Goal: Transaction & Acquisition: Purchase product/service

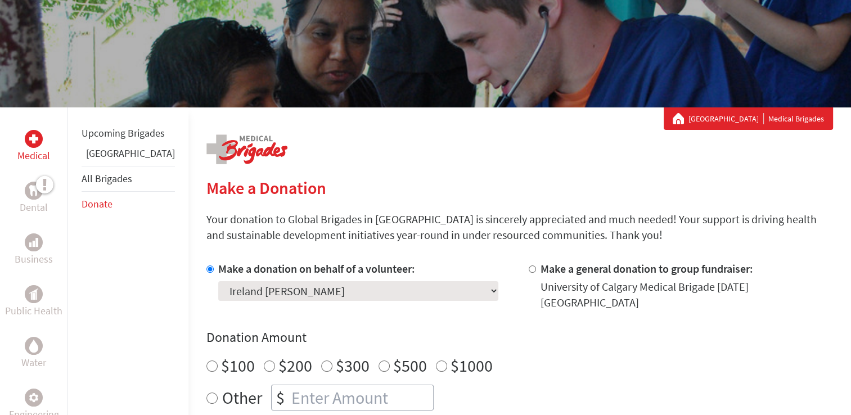
scroll to position [103, 0]
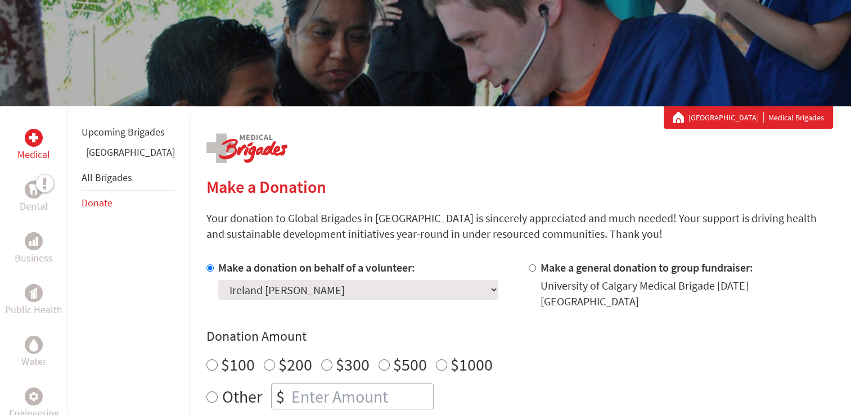
click at [206, 359] on input "$100" at bounding box center [211, 364] width 11 height 11
radio input "true"
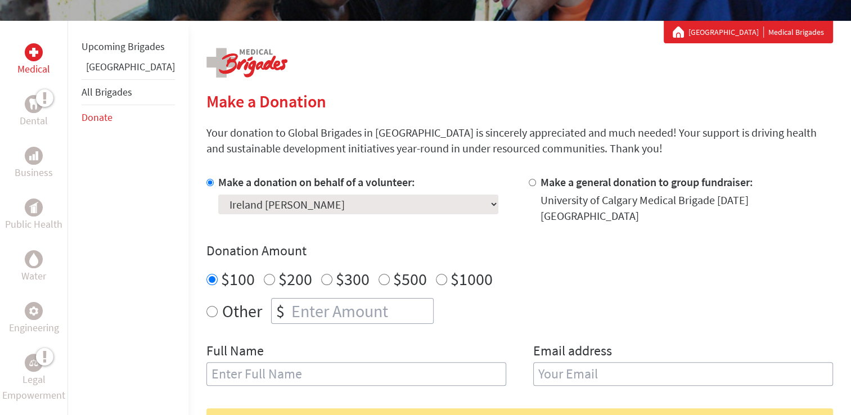
scroll to position [206, 0]
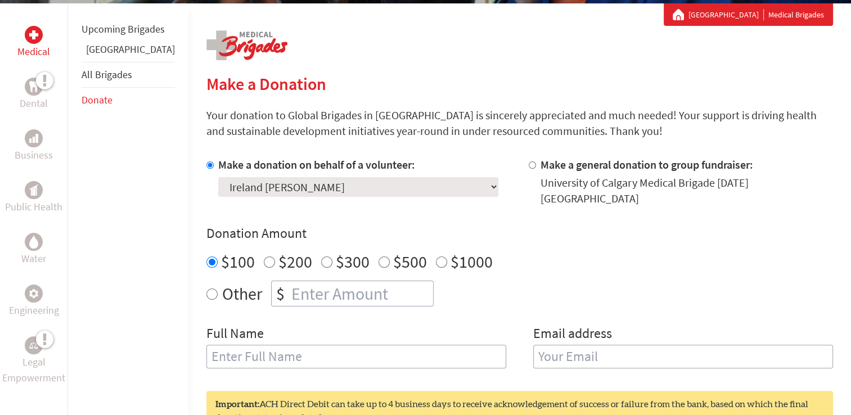
click at [206, 348] on input "text" at bounding box center [356, 357] width 300 height 24
type input "Ireland [PERSON_NAME]"
click at [533, 346] on input "email" at bounding box center [683, 357] width 300 height 24
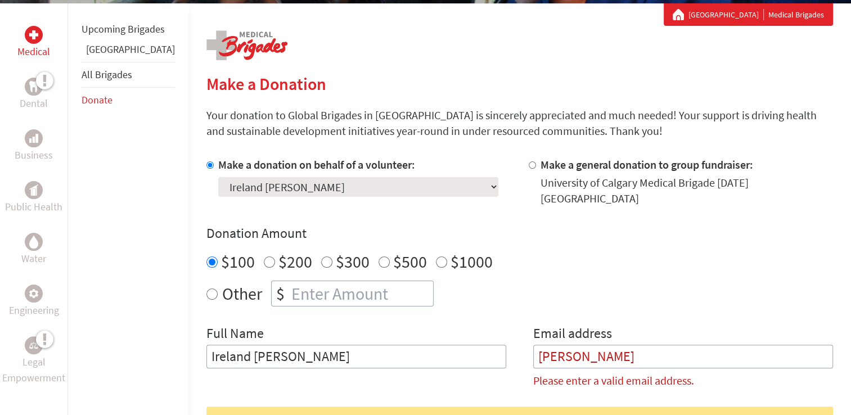
type input "[EMAIL_ADDRESS][DOMAIN_NAME]"
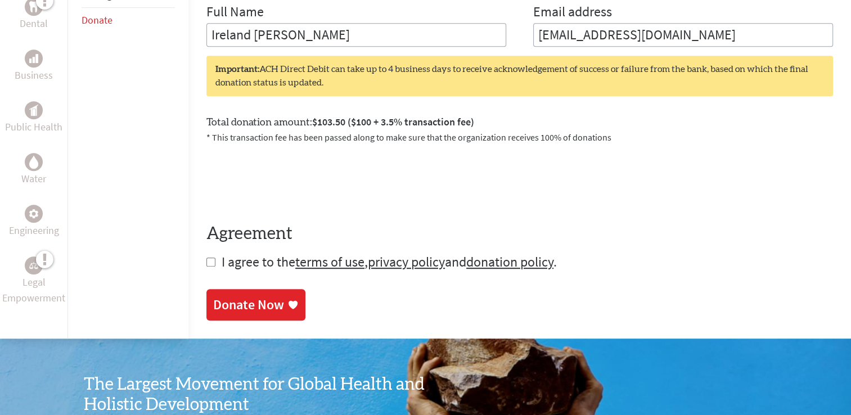
scroll to position [530, 0]
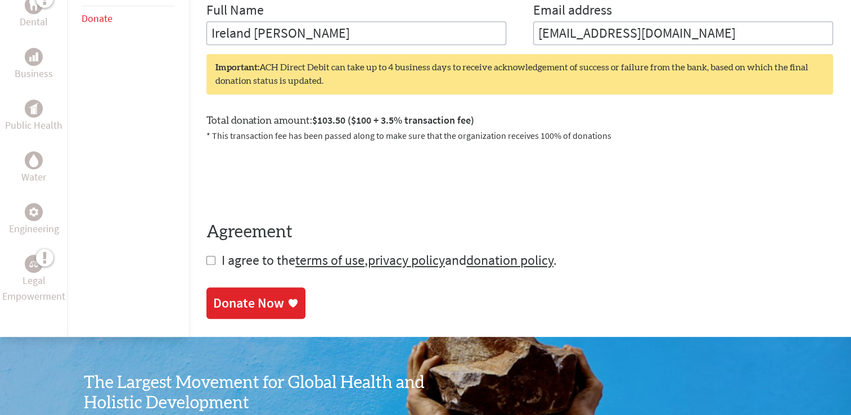
click at [206, 256] on input "checkbox" at bounding box center [210, 260] width 9 height 9
checkbox input "true"
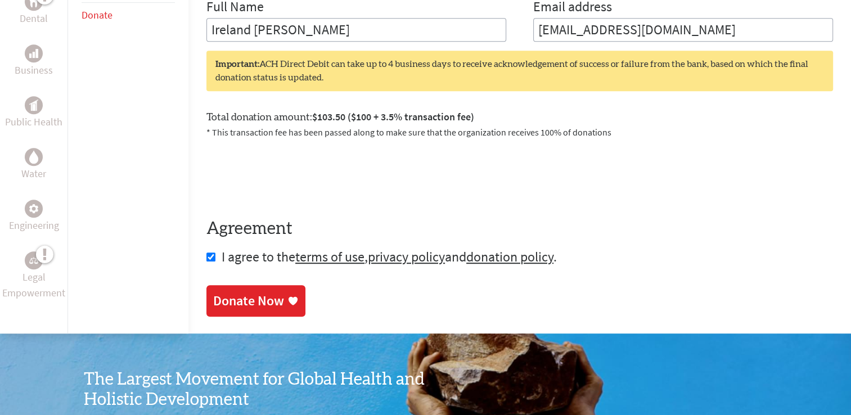
scroll to position [534, 0]
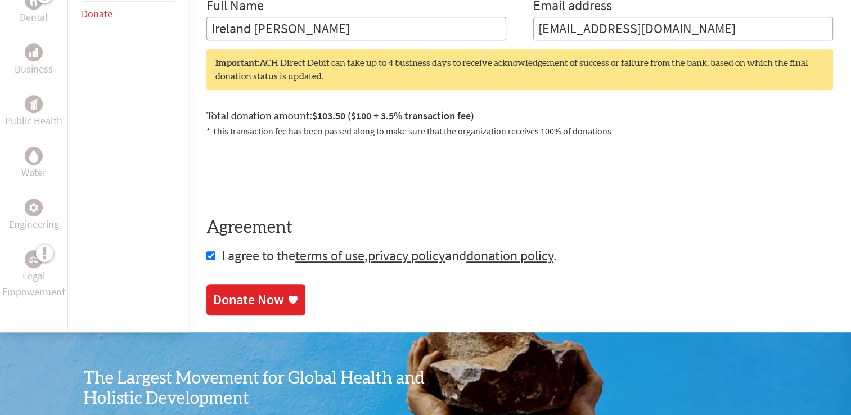
click at [227, 291] on div "Donate Now" at bounding box center [248, 300] width 71 height 18
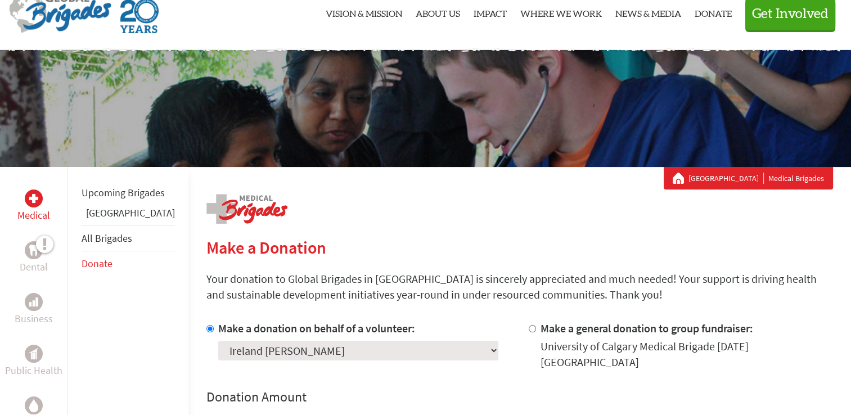
scroll to position [115, 0]
